Goal: Use online tool/utility: Use online tool/utility

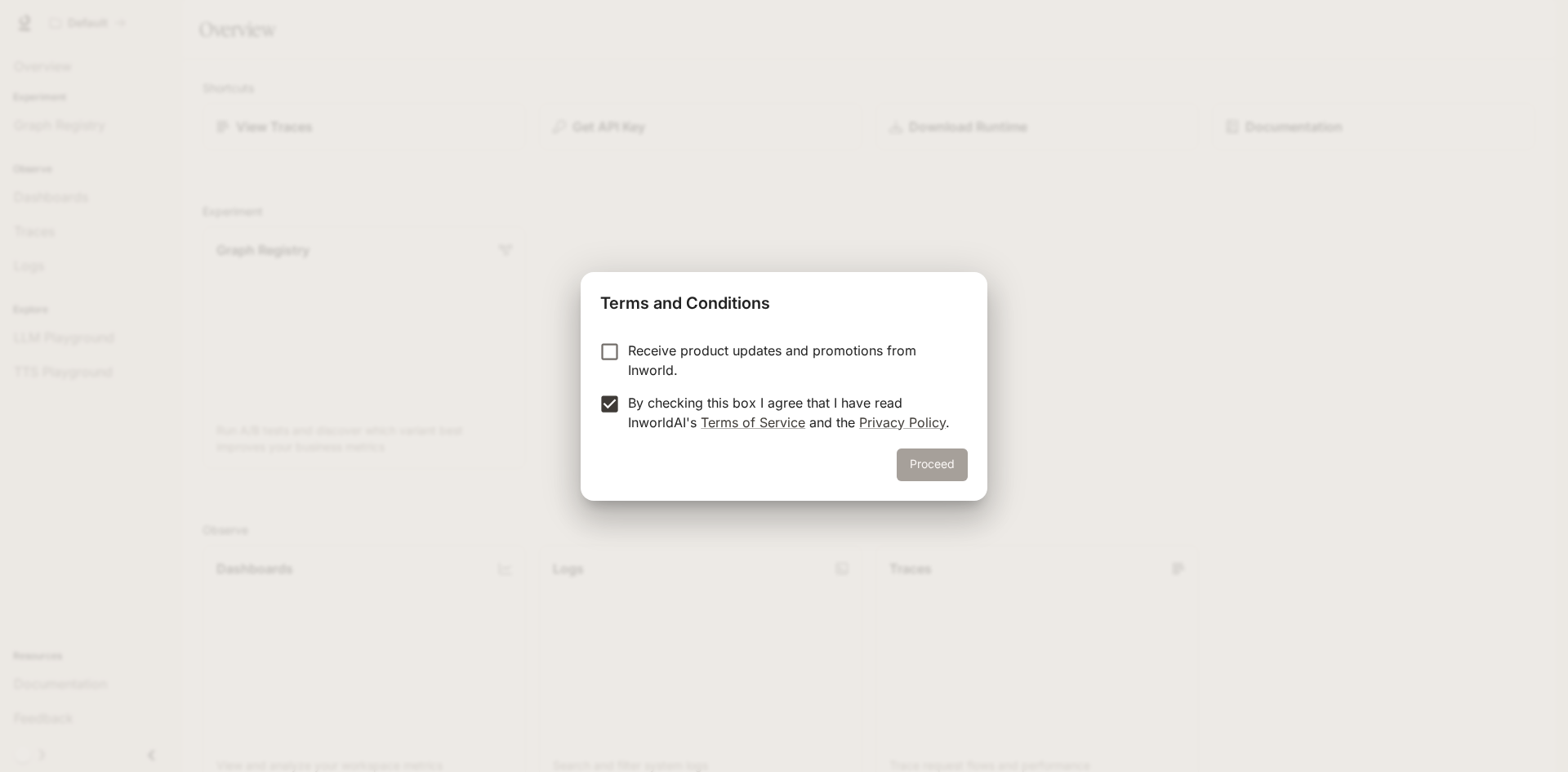
click at [926, 465] on button "Proceed" at bounding box center [932, 465] width 71 height 33
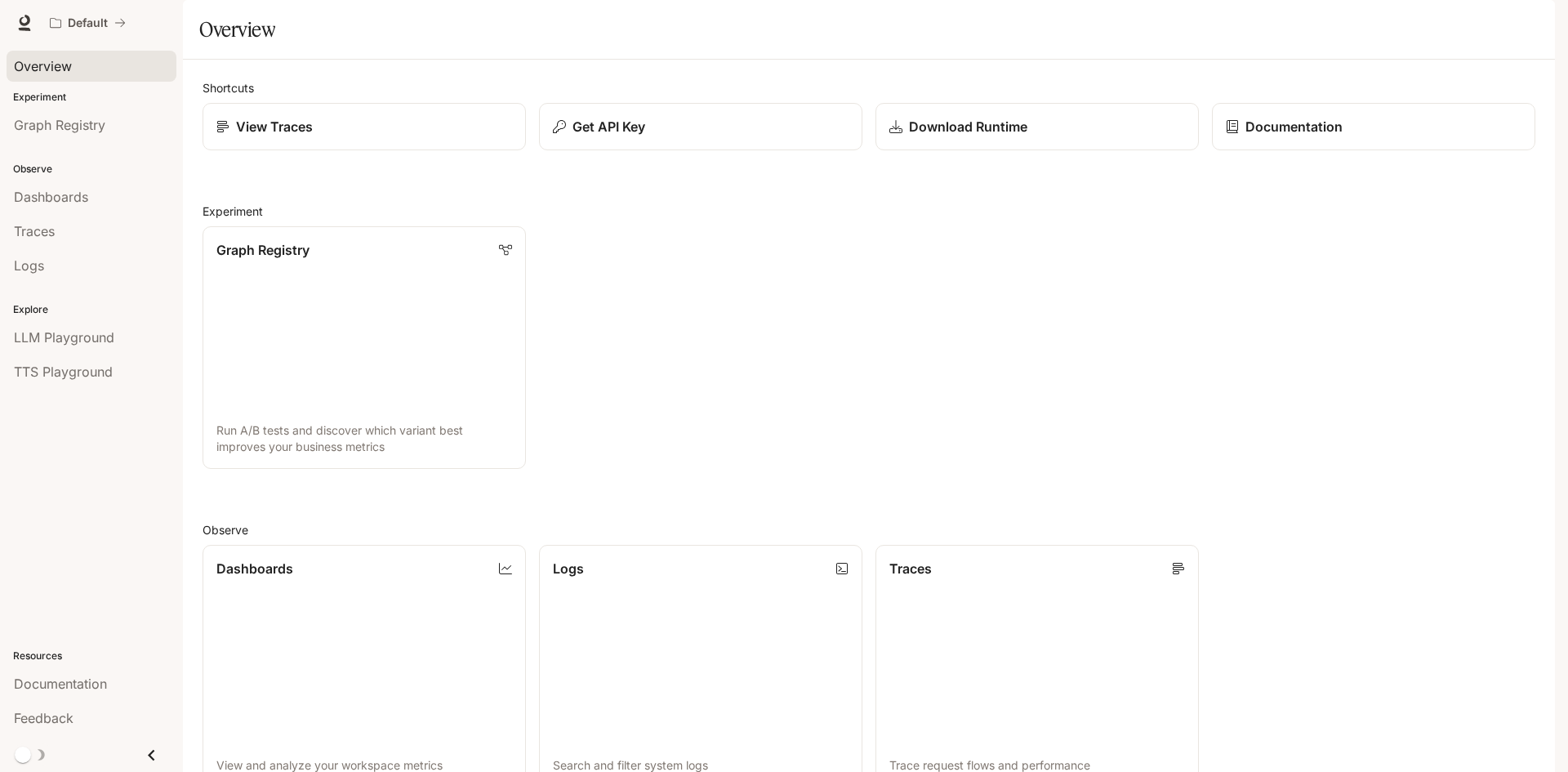
click at [65, 63] on span "Overview" at bounding box center [43, 66] width 58 height 19
click at [59, 196] on span "Dashboards" at bounding box center [51, 197] width 74 height 19
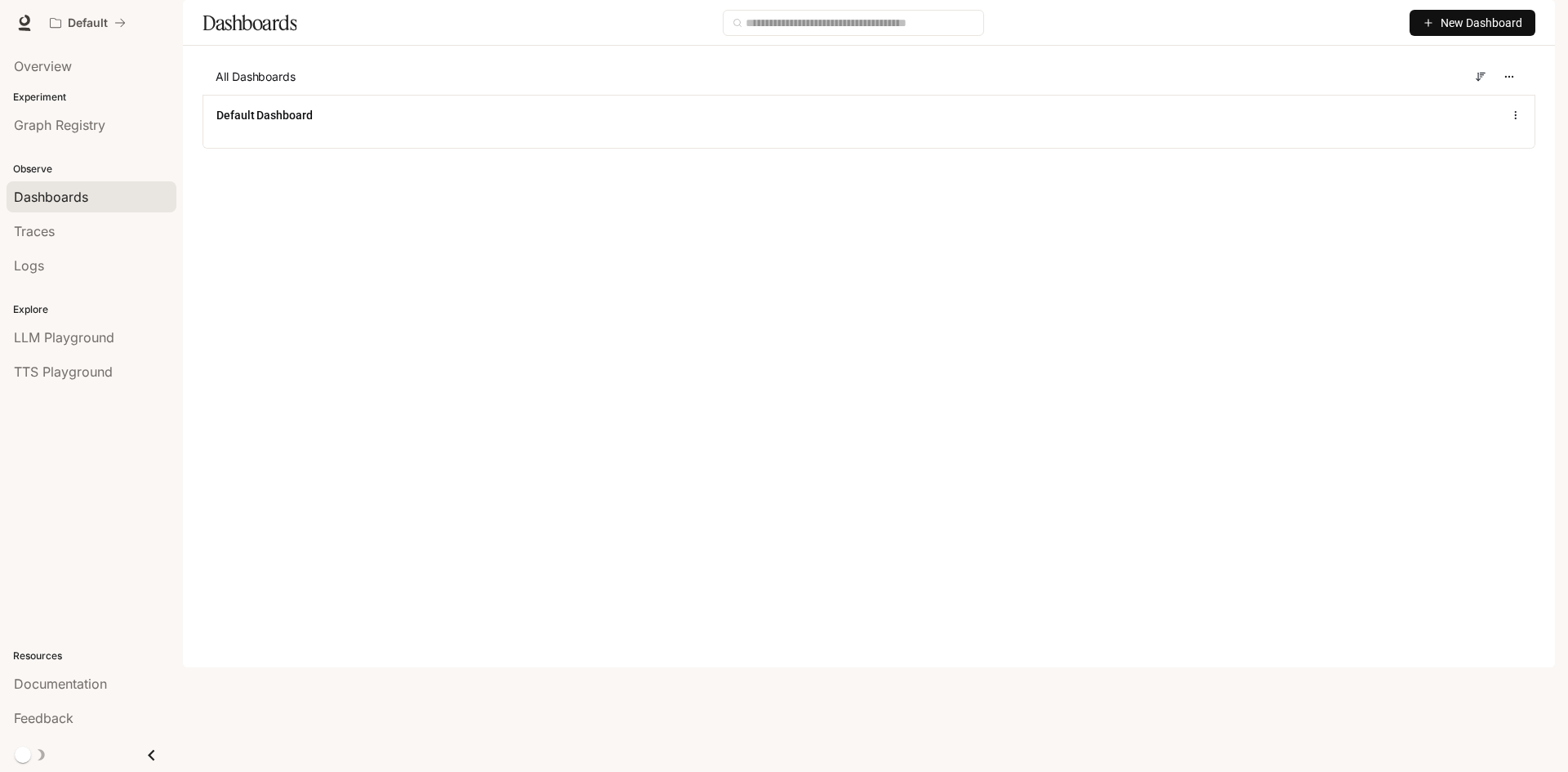
click at [1462, 32] on span "New Dashboard" at bounding box center [1481, 23] width 81 height 18
click at [1137, 173] on main "Dashboards New Dashboard All Dashboards Default Dashboard" at bounding box center [868, 87] width 1371 height 173
click at [62, 74] on span "Overview" at bounding box center [43, 66] width 58 height 19
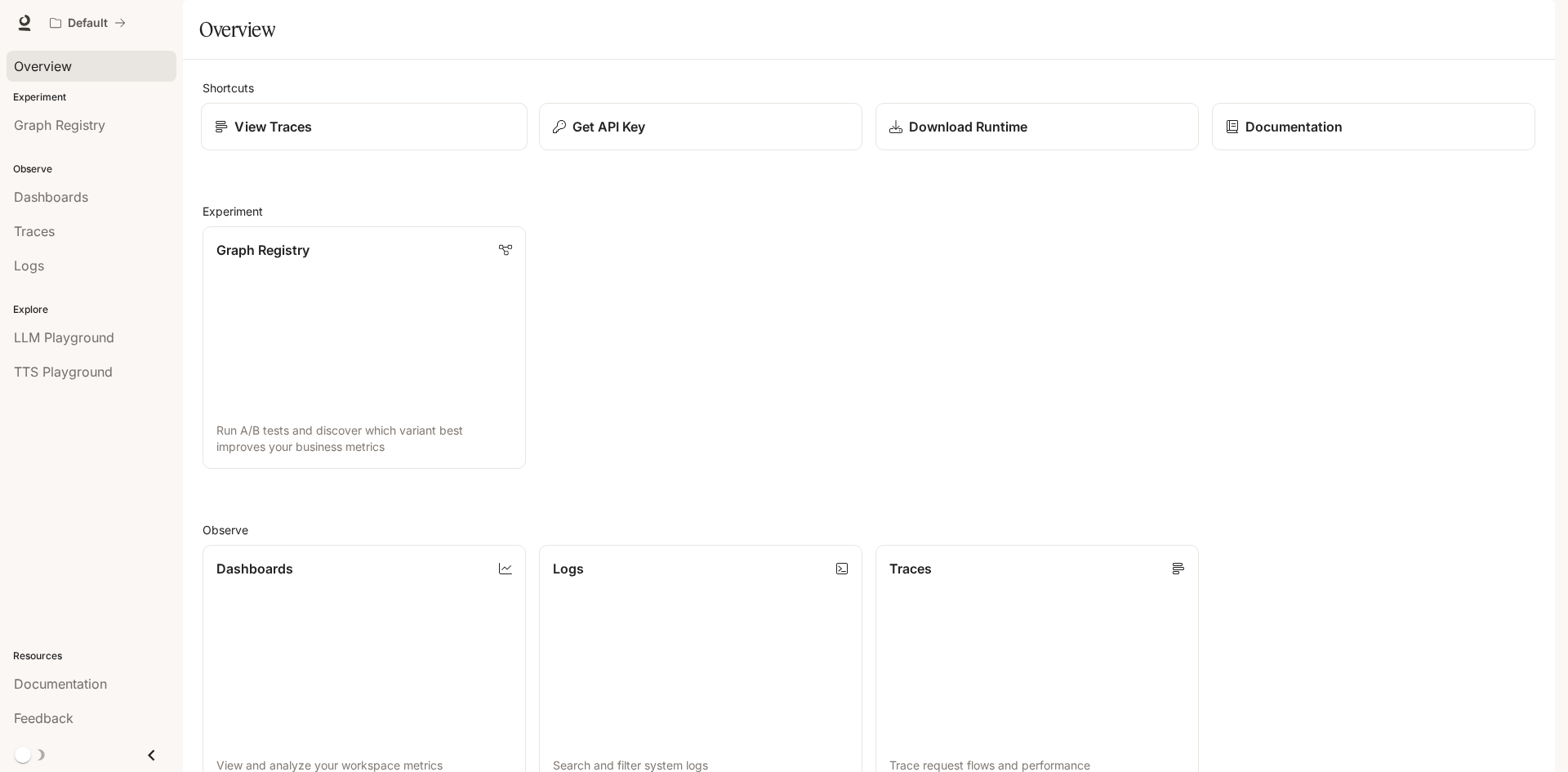
click at [332, 136] on div "View Traces" at bounding box center [364, 126] width 299 height 19
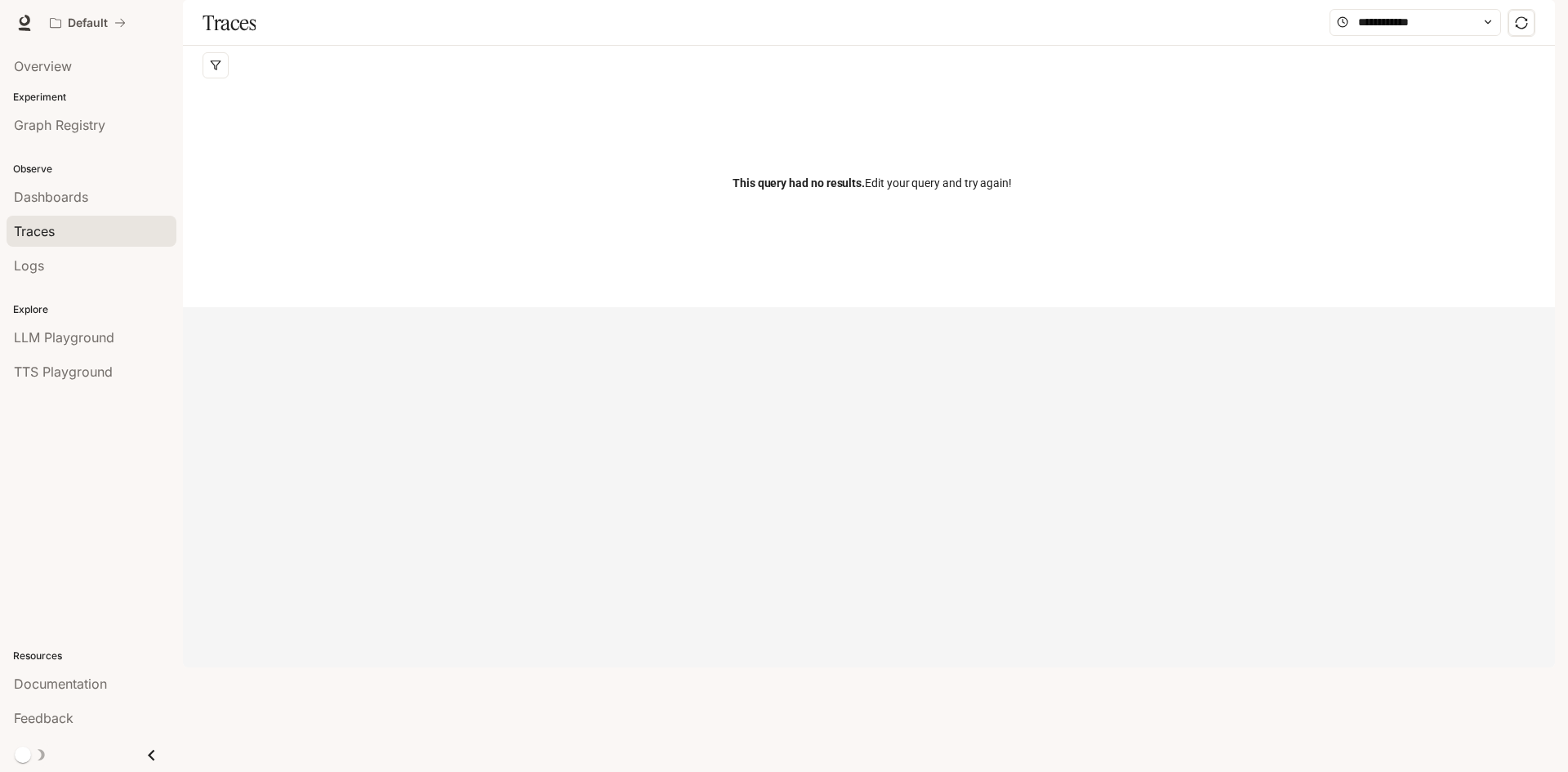
click at [71, 172] on p "Observe" at bounding box center [92, 170] width 183 height 15
click at [49, 169] on p "Observe" at bounding box center [92, 170] width 183 height 15
click at [49, 196] on span "Dashboards" at bounding box center [51, 197] width 74 height 19
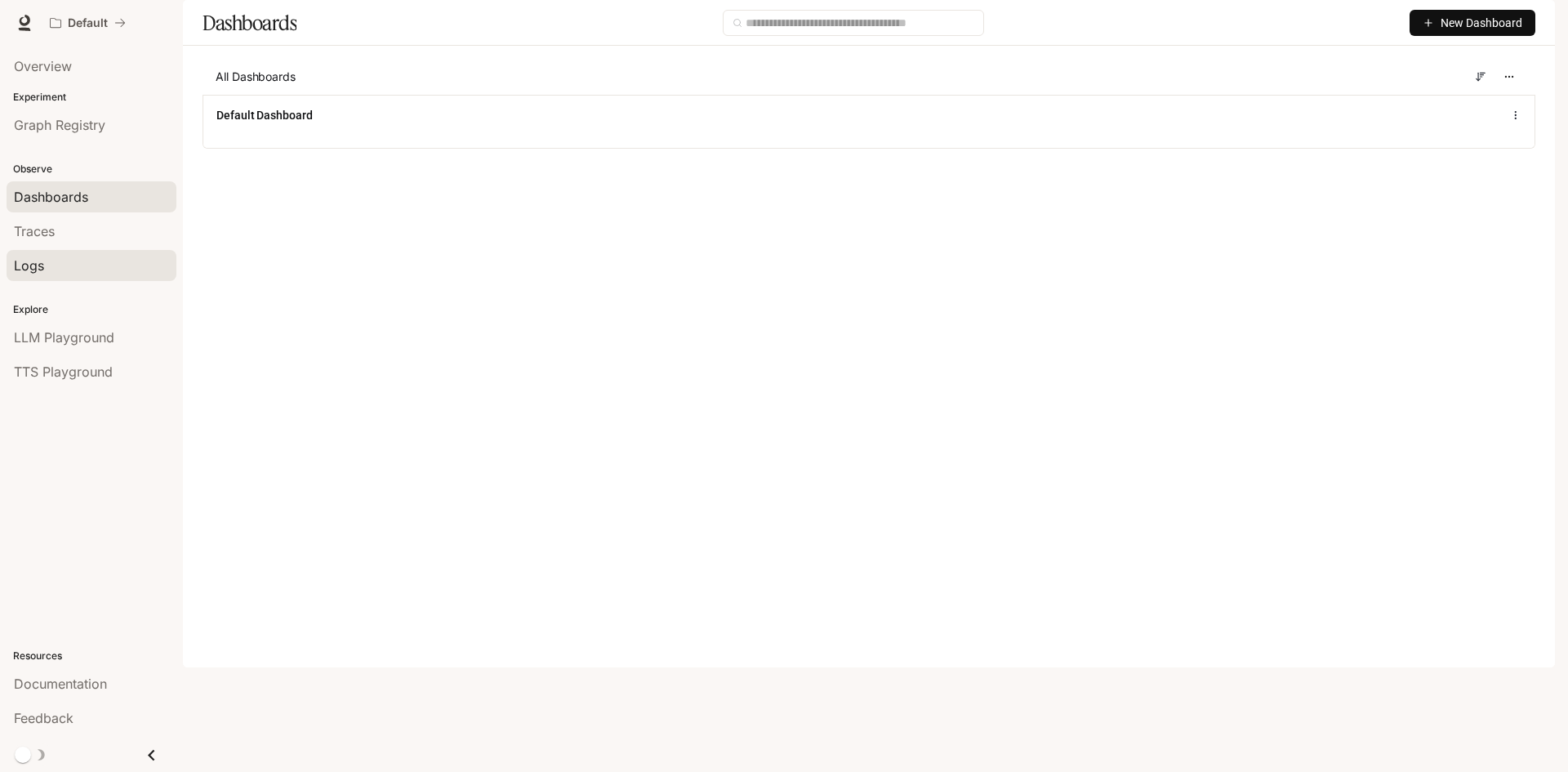
click at [50, 264] on div "Logs" at bounding box center [92, 265] width 155 height 19
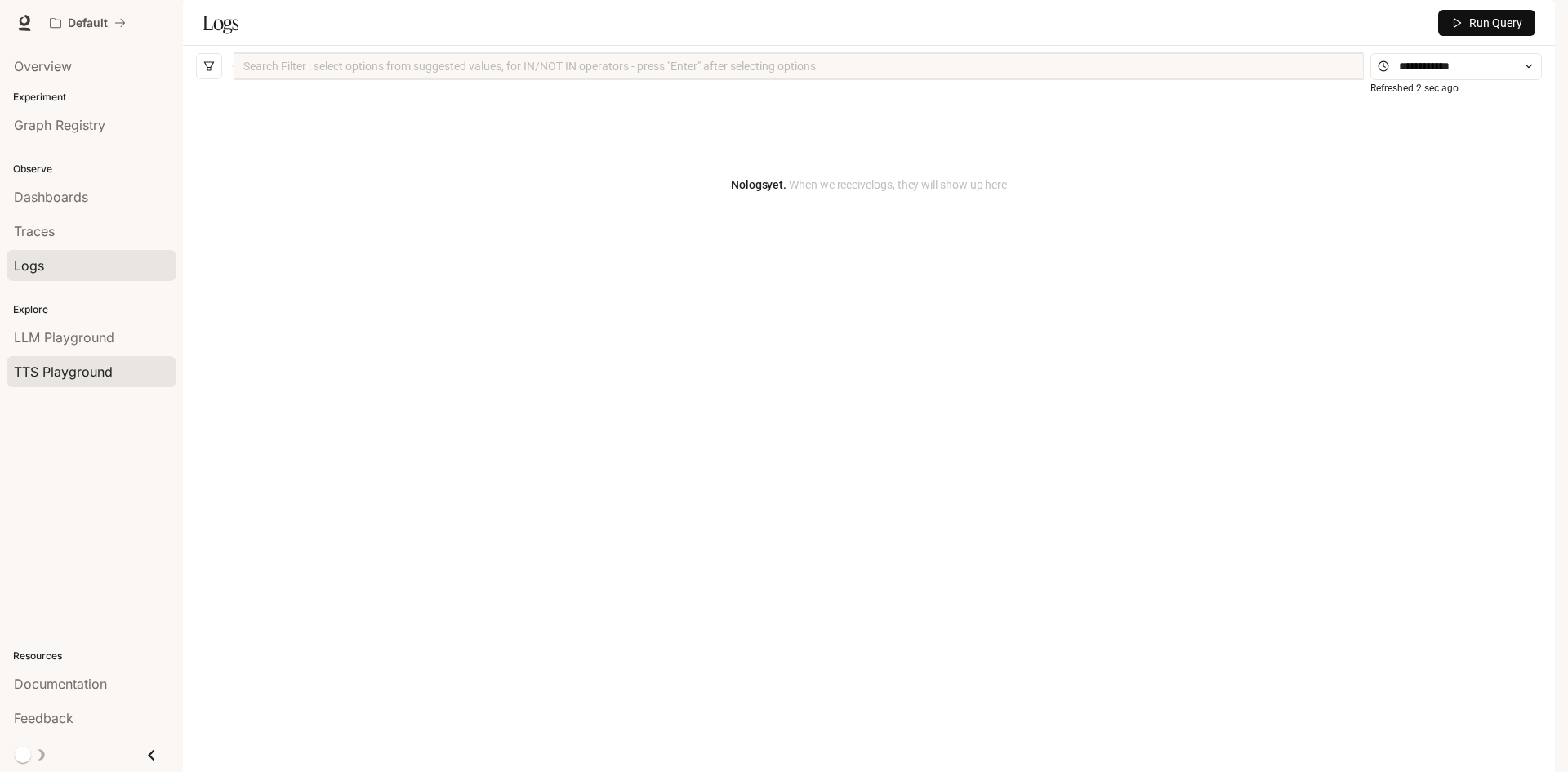
click at [71, 375] on span "TTS Playground" at bounding box center [64, 371] width 99 height 19
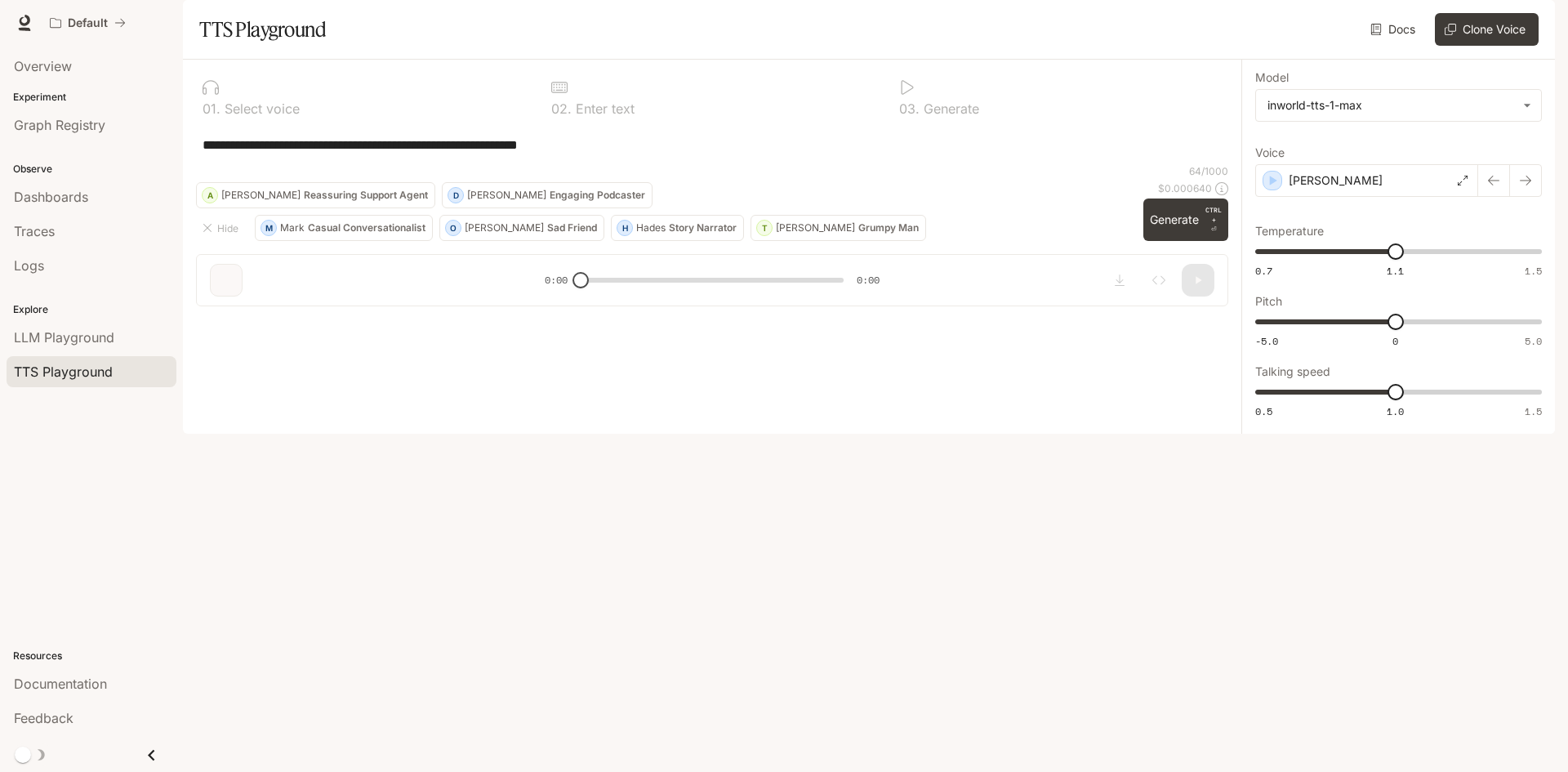
click at [653, 155] on textarea "**********" at bounding box center [711, 144] width 1019 height 18
paste textarea "**********"
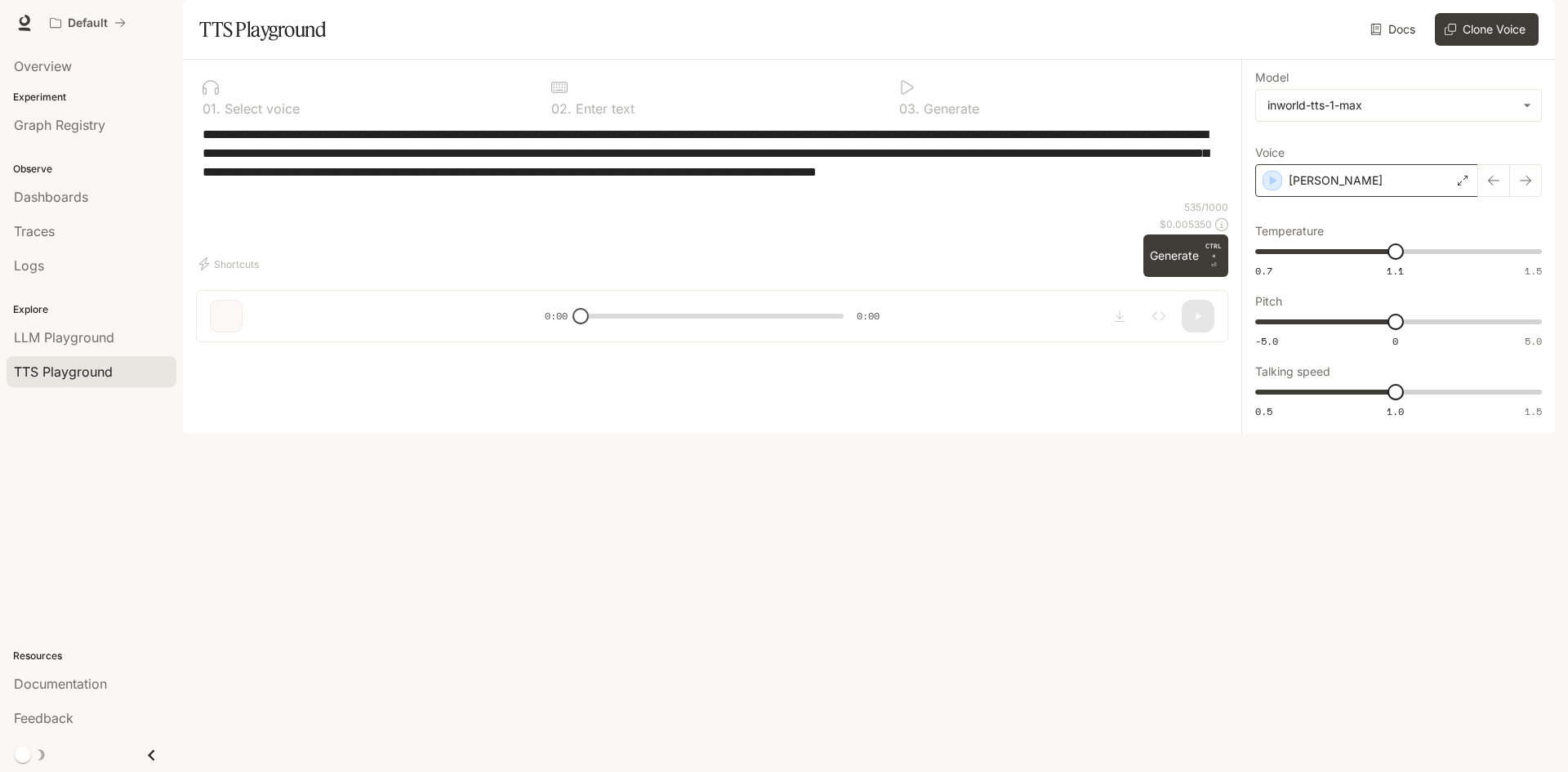
type textarea "**********"
click at [1422, 197] on div "[PERSON_NAME]" at bounding box center [1366, 180] width 223 height 33
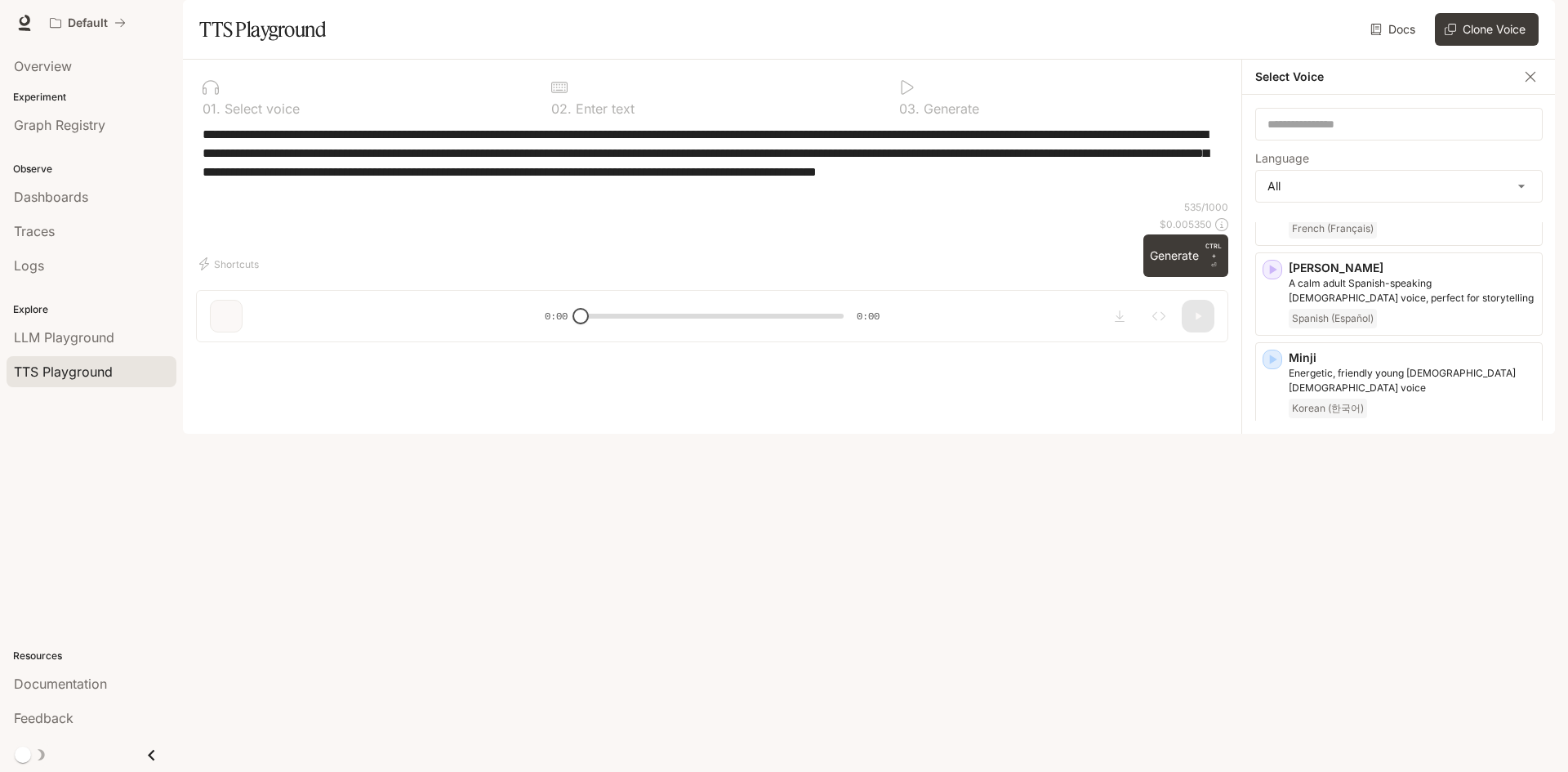
scroll to position [2615, 0]
click at [1443, 674] on div "English" at bounding box center [1412, 683] width 247 height 19
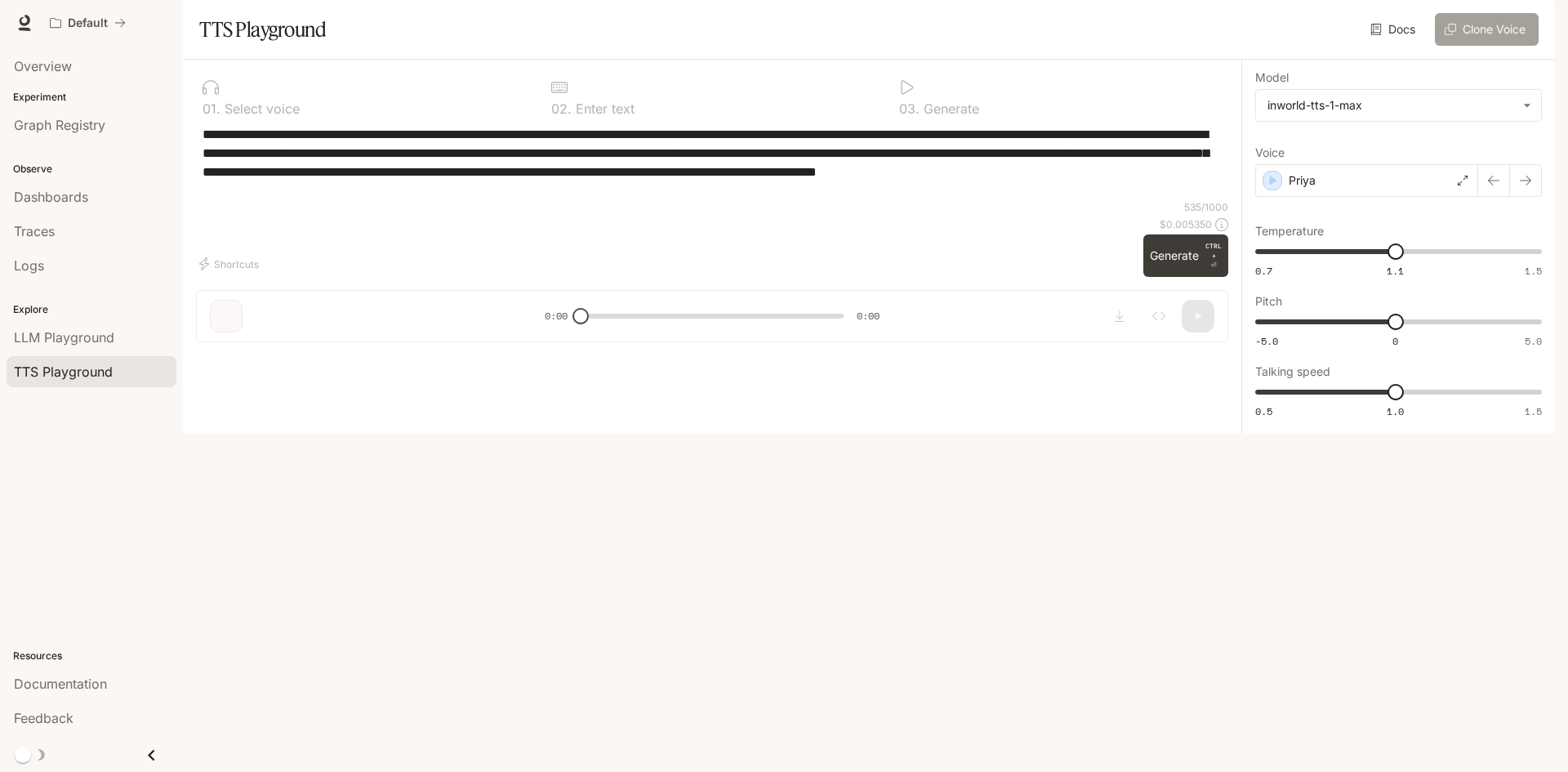
click at [1488, 45] on button "Clone Voice" at bounding box center [1486, 29] width 103 height 33
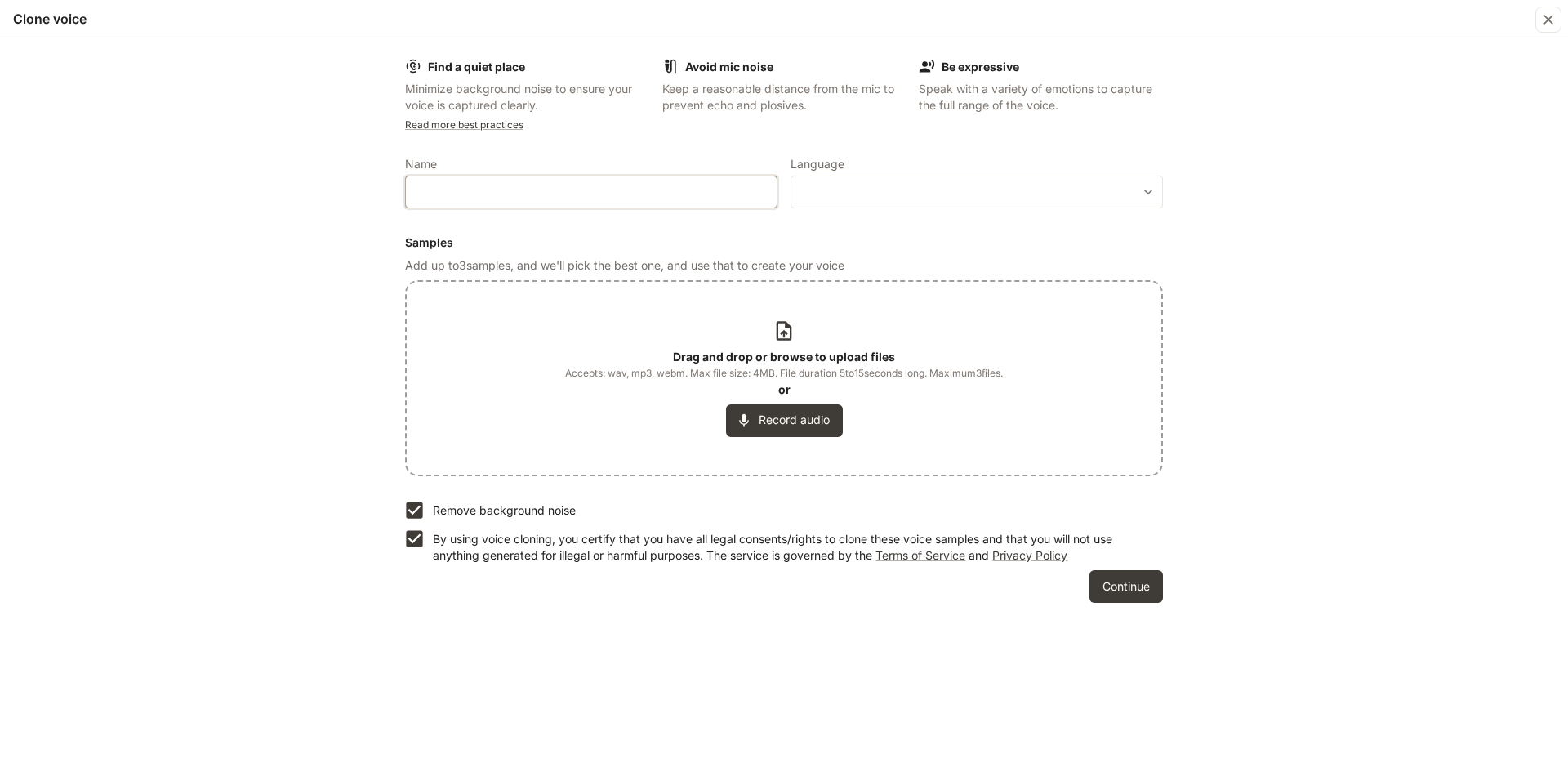
click at [610, 195] on input "text" at bounding box center [590, 192] width 370 height 16
click at [1550, 20] on icon "button" at bounding box center [1549, 20] width 10 height 10
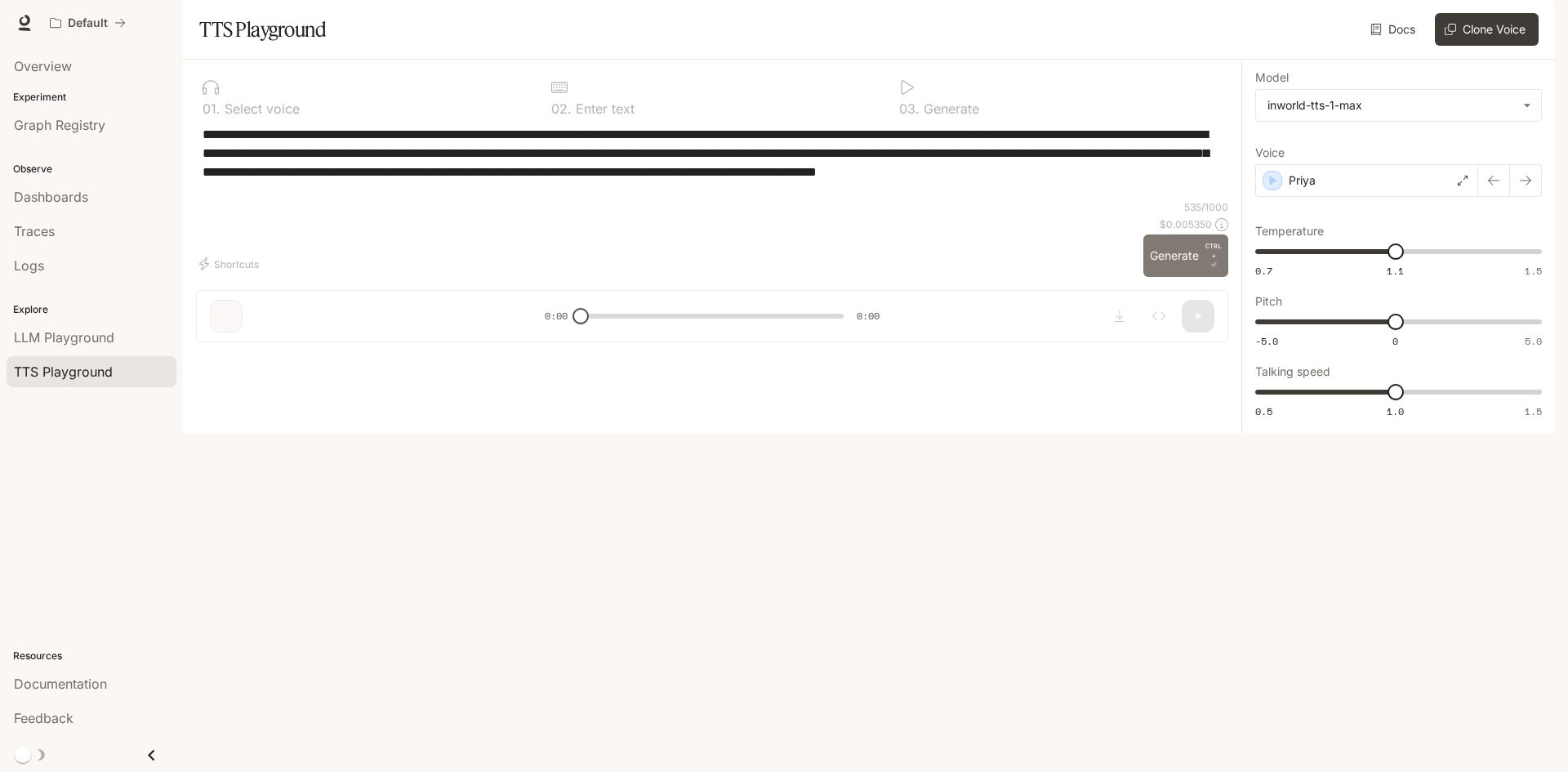
click at [1183, 277] on button "Generate CTRL + ⏎" at bounding box center [1185, 255] width 85 height 43
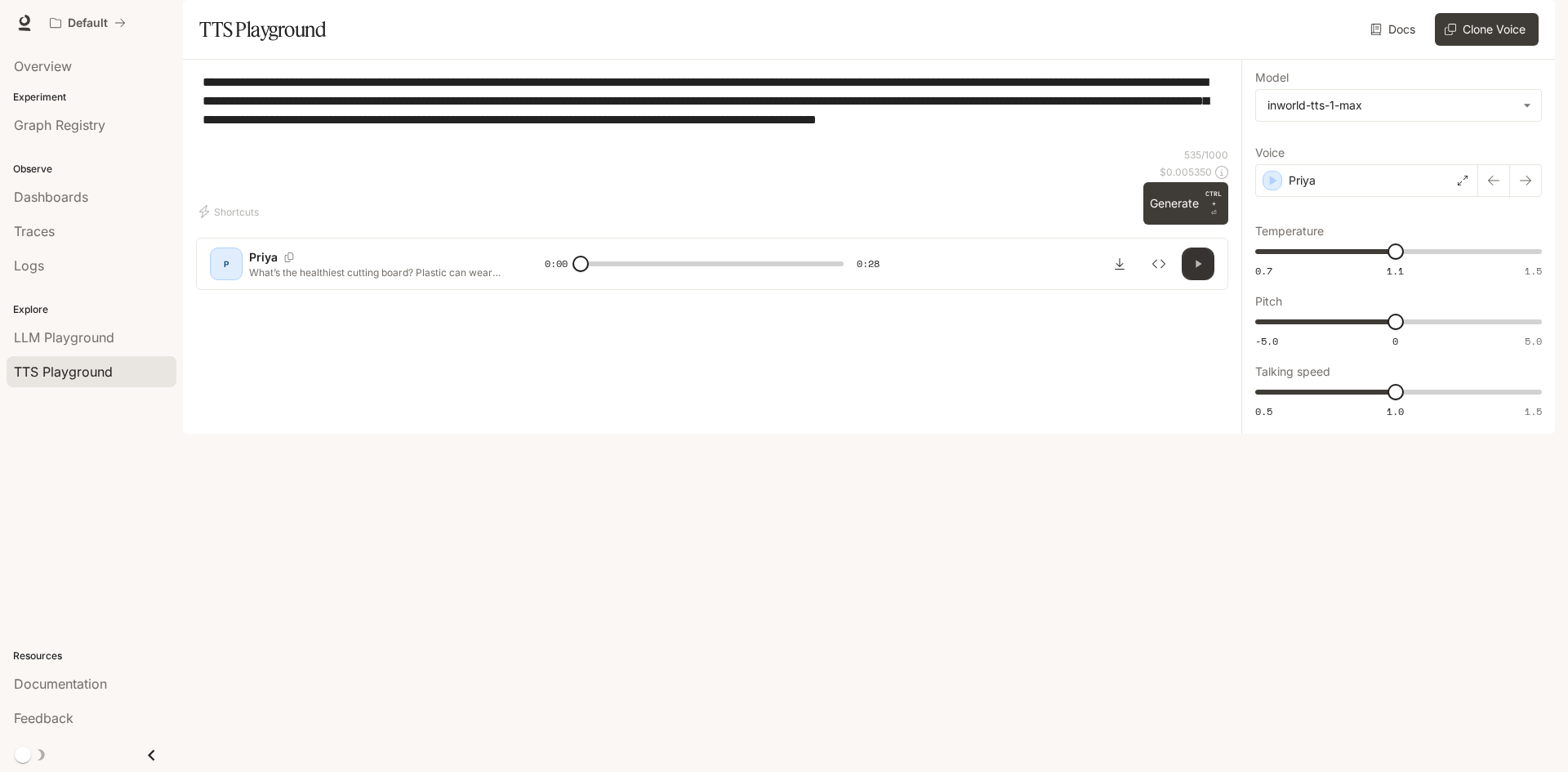
click at [1199, 268] on icon "button" at bounding box center [1198, 264] width 6 height 8
click at [1200, 268] on icon "button" at bounding box center [1198, 264] width 7 height 8
type input "***"
click at [1118, 270] on icon "Download audio" at bounding box center [1120, 264] width 13 height 13
